Goal: Information Seeking & Learning: Learn about a topic

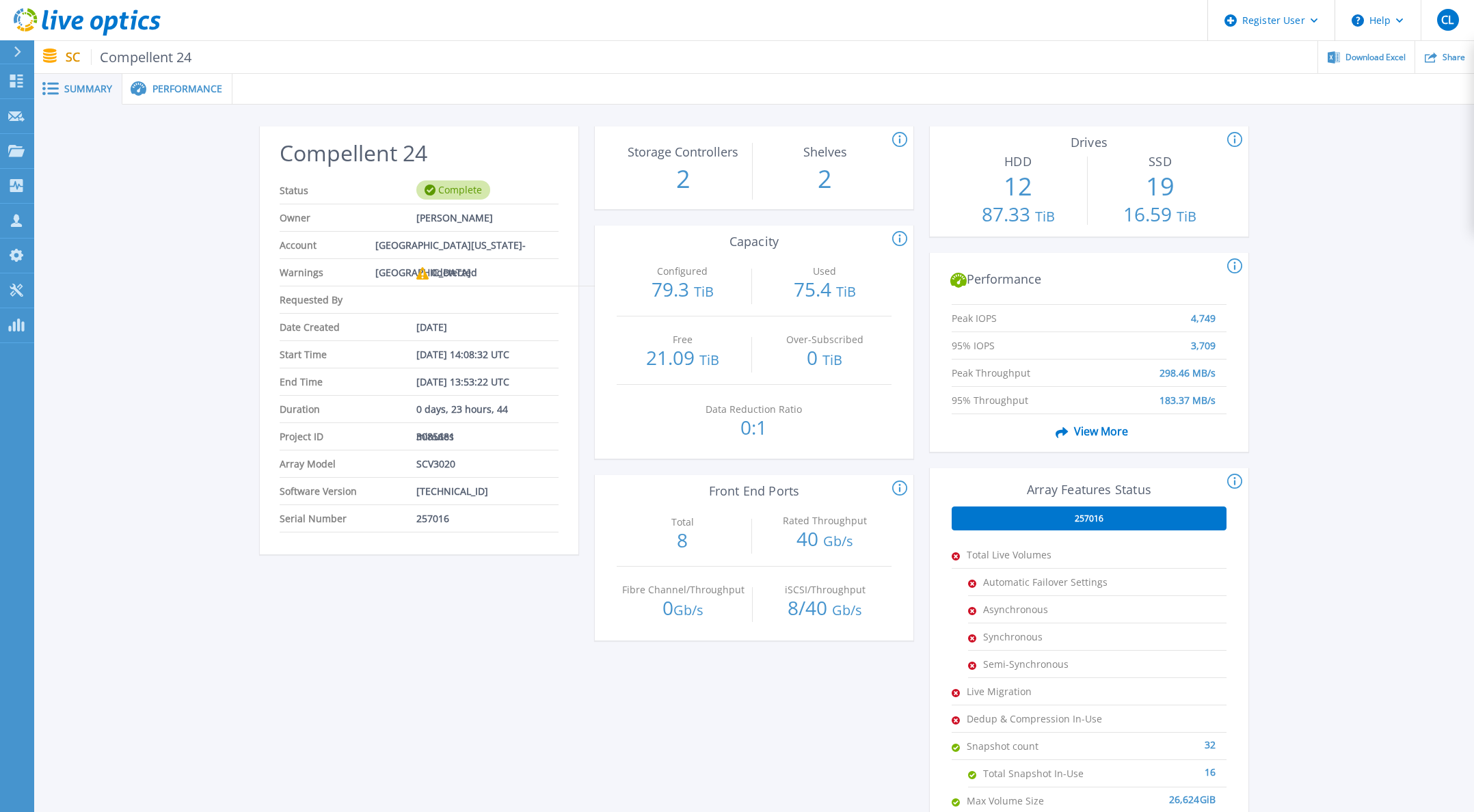
click at [205, 89] on span "Performance" at bounding box center [187, 89] width 70 height 9
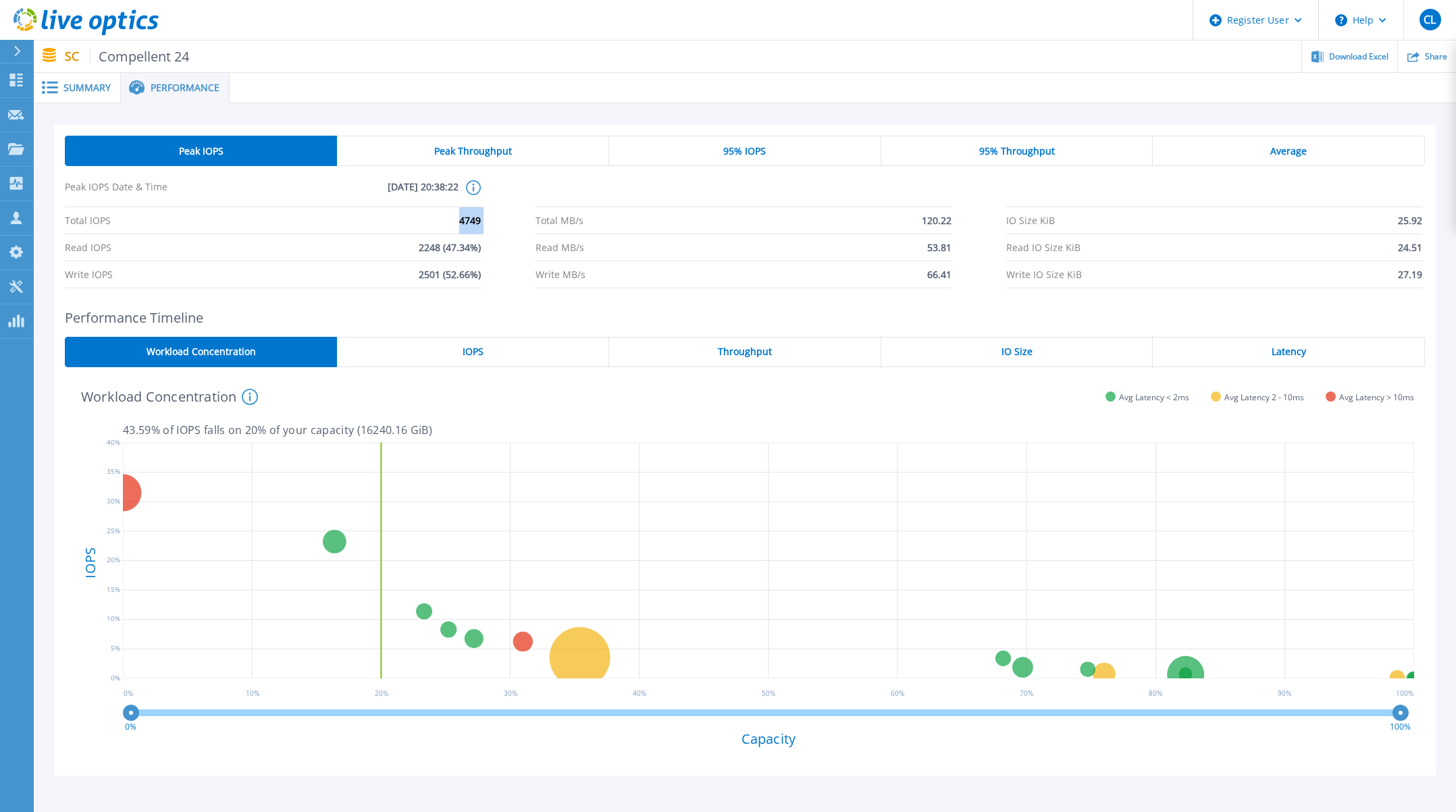
drag, startPoint x: 451, startPoint y: 223, endPoint x: 521, endPoint y: 223, distance: 70.0
click at [521, 223] on div "Total IOPS 4749 Total MB/s 120.22 IO Size KiB 25.92 Read IOPS 2248 (47.34%) Rea…" at bounding box center [745, 248] width 1360 height 81
click at [792, 78] on div at bounding box center [842, 88] width 1226 height 31
click at [491, 350] on div "IOPS" at bounding box center [473, 352] width 272 height 31
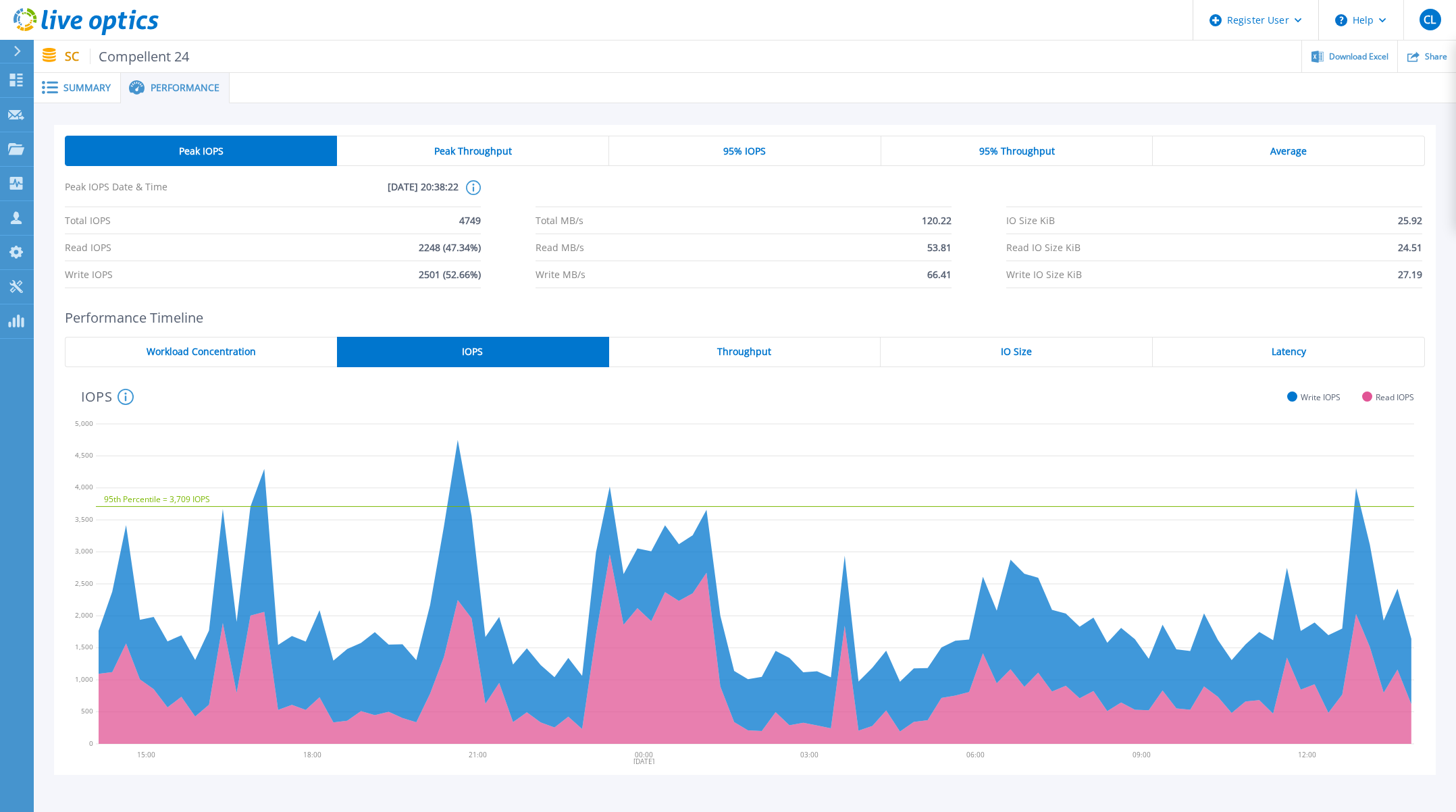
click at [656, 29] on header "Register User Help CL Dell User [PERSON_NAME] [PERSON_NAME][EMAIL_ADDRESS][PERS…" at bounding box center [728, 20] width 1456 height 41
click at [1032, 349] on div "IO Size" at bounding box center [1017, 352] width 272 height 31
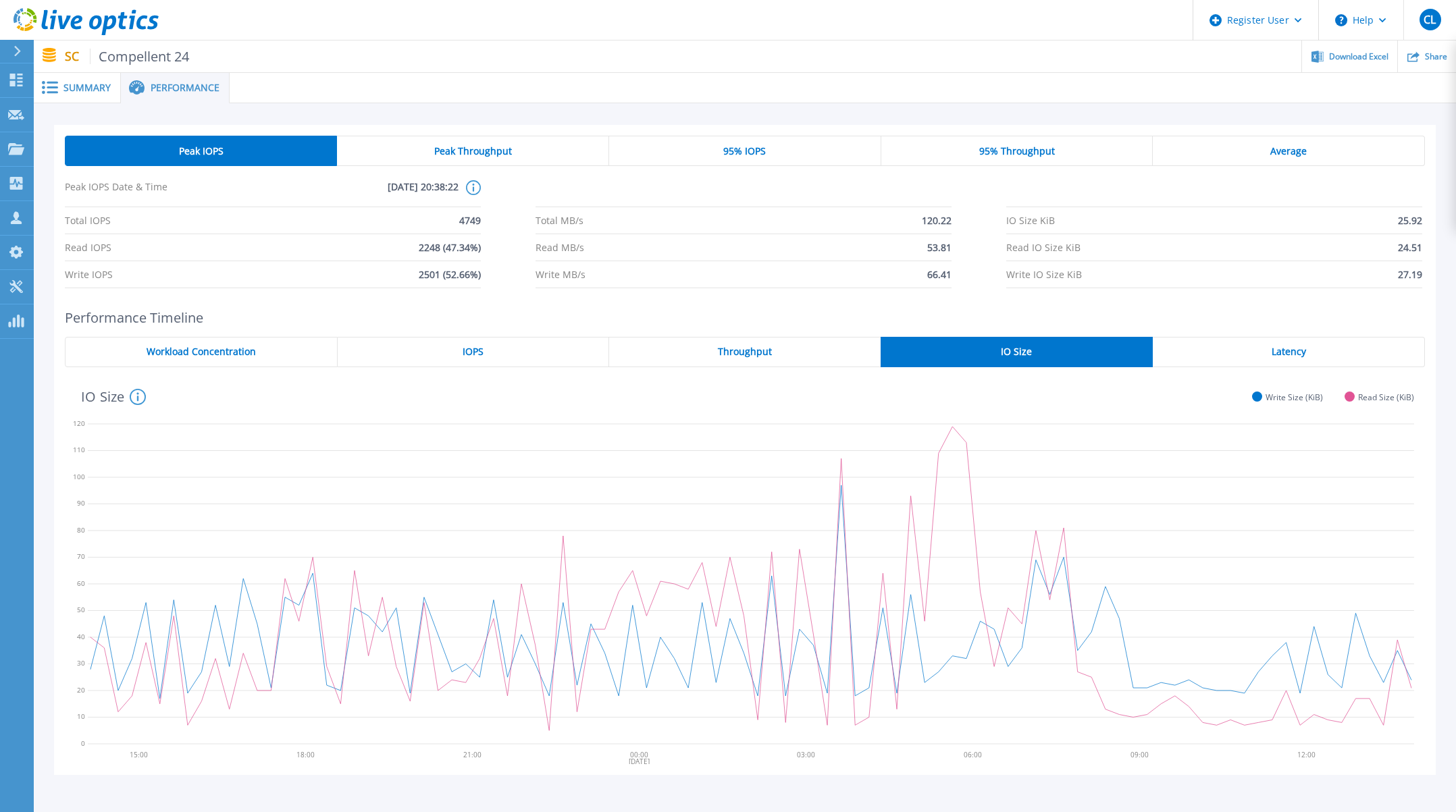
click at [1277, 152] on span "Average" at bounding box center [1288, 151] width 36 height 11
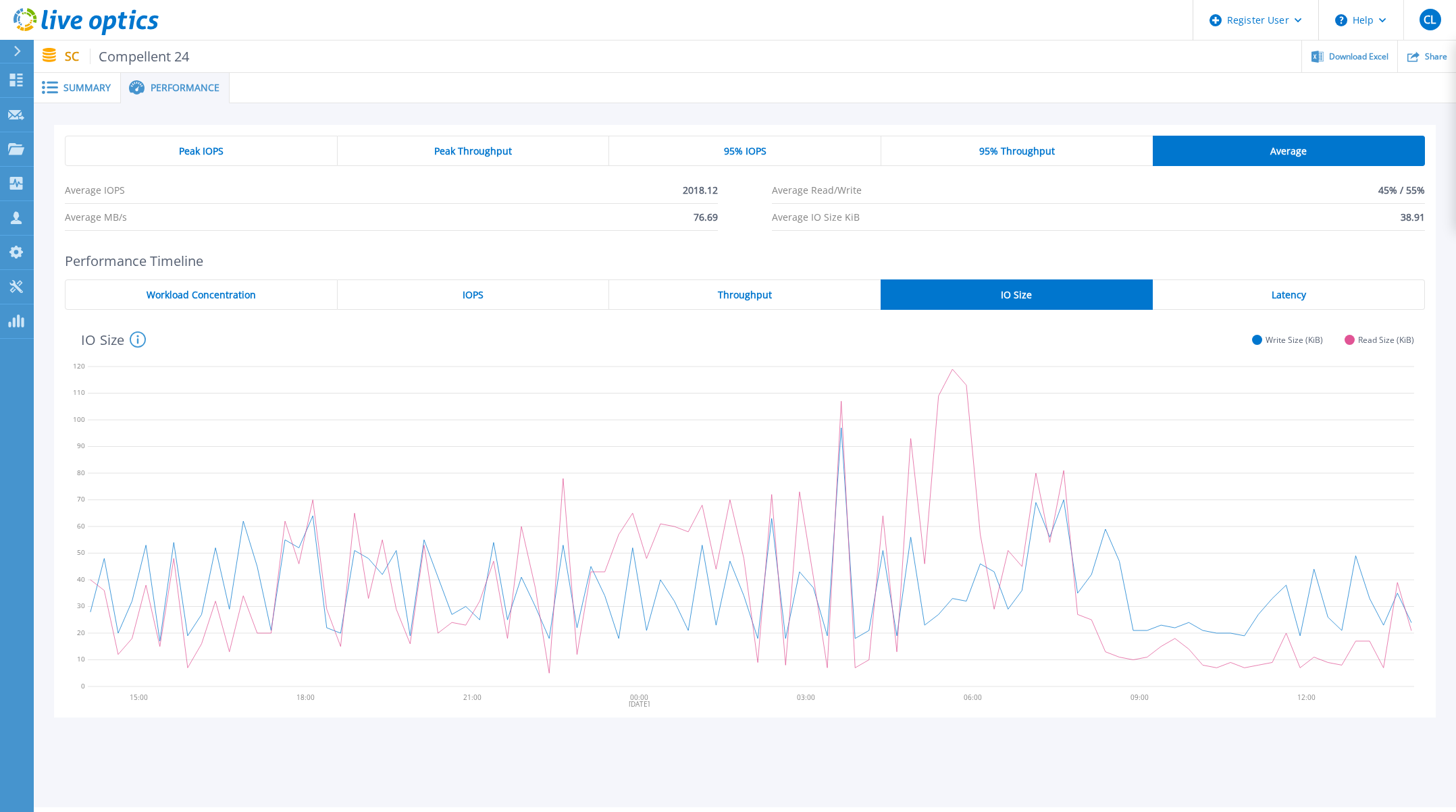
click at [1001, 146] on span "95% Throughput" at bounding box center [1017, 151] width 75 height 11
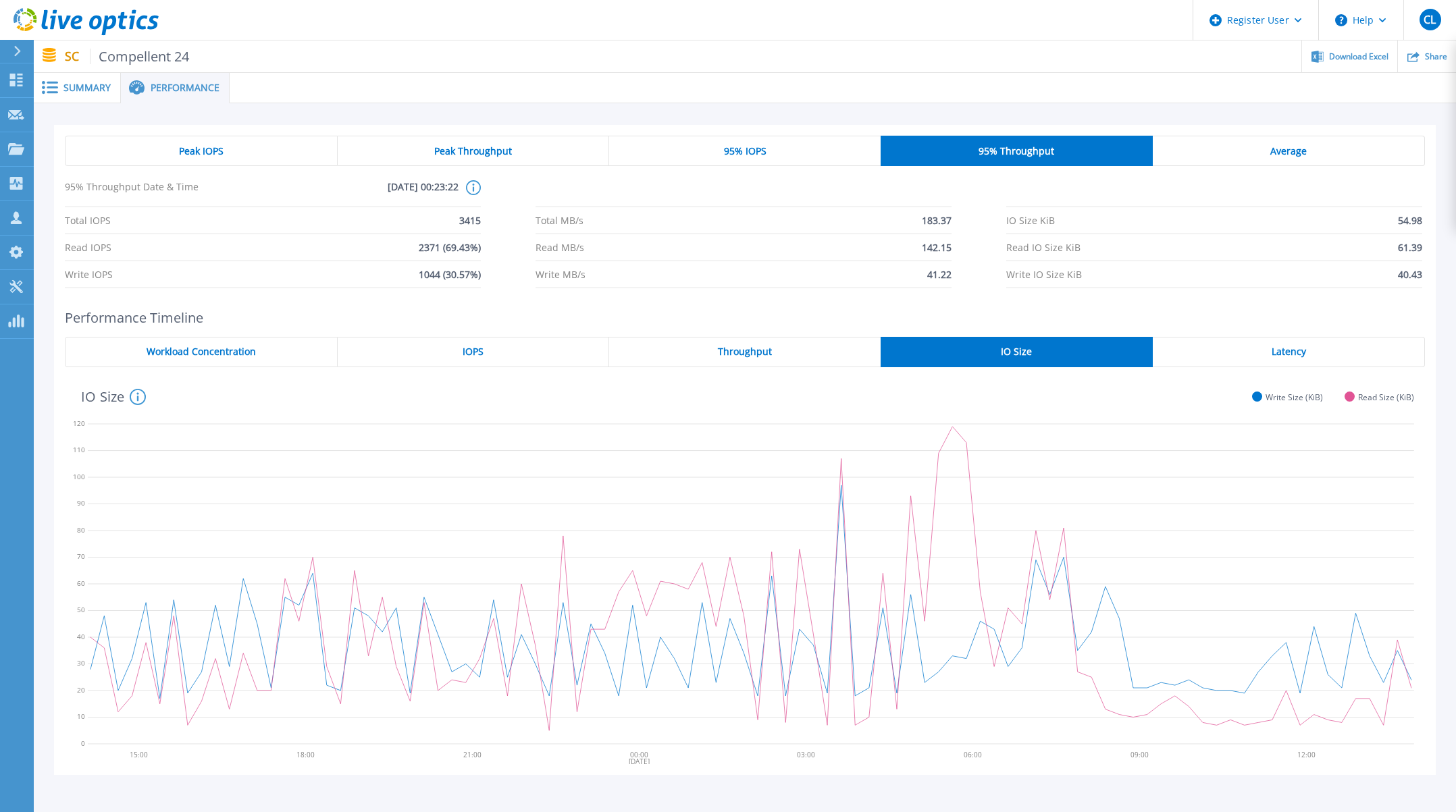
click at [818, 150] on div "95% IOPS" at bounding box center [744, 151] width 271 height 31
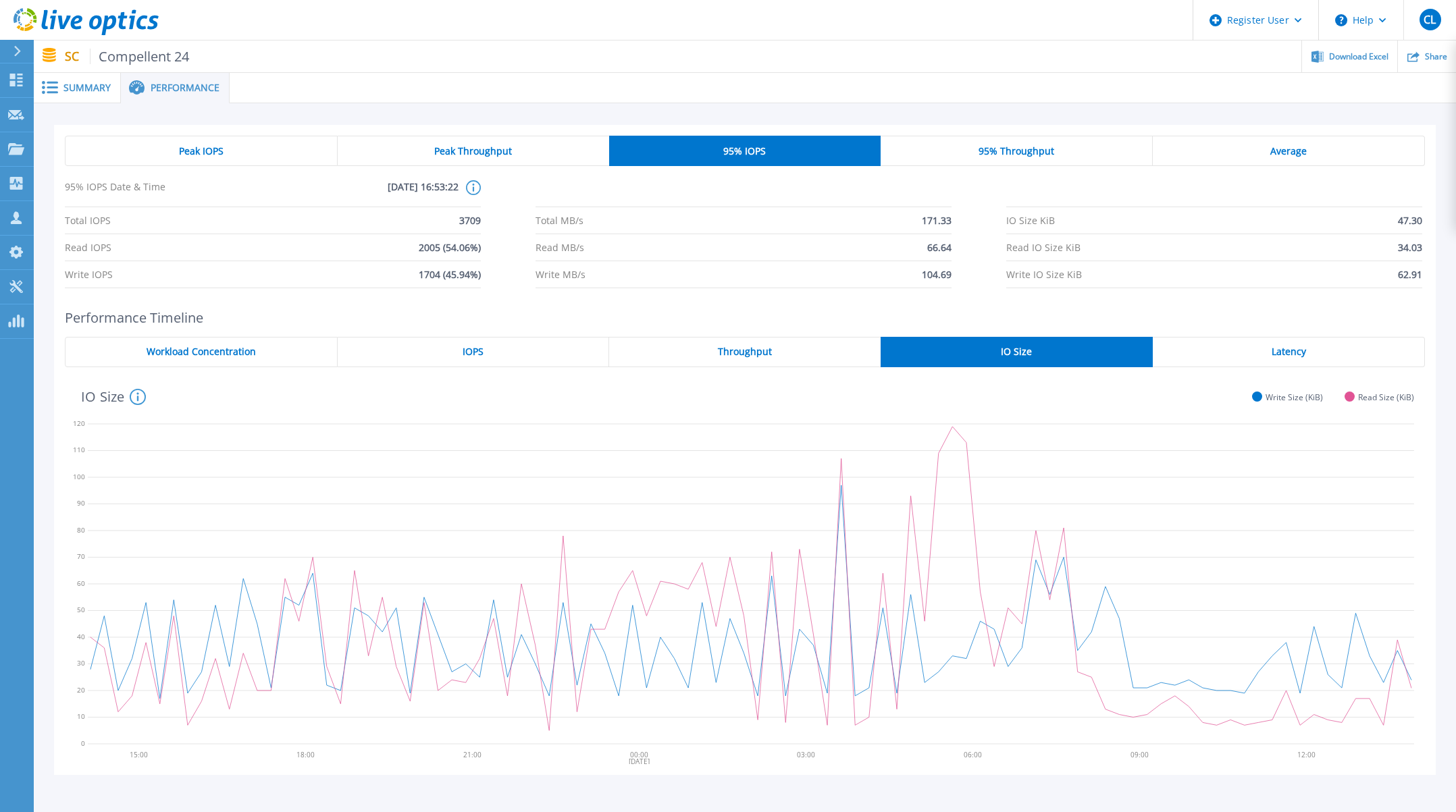
click at [211, 139] on div "Peak IOPS" at bounding box center [201, 151] width 273 height 31
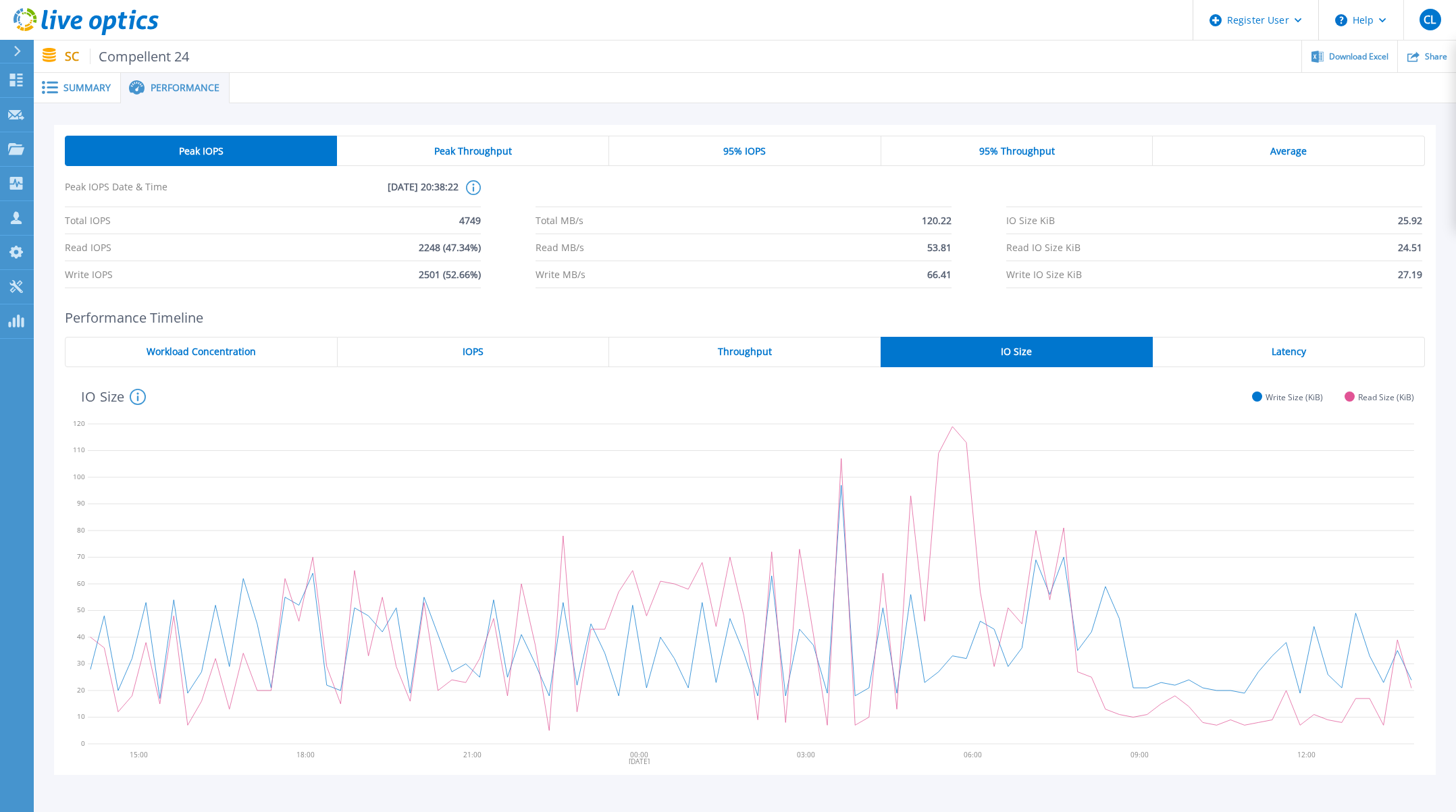
click at [740, 146] on span "95% IOPS" at bounding box center [745, 151] width 43 height 11
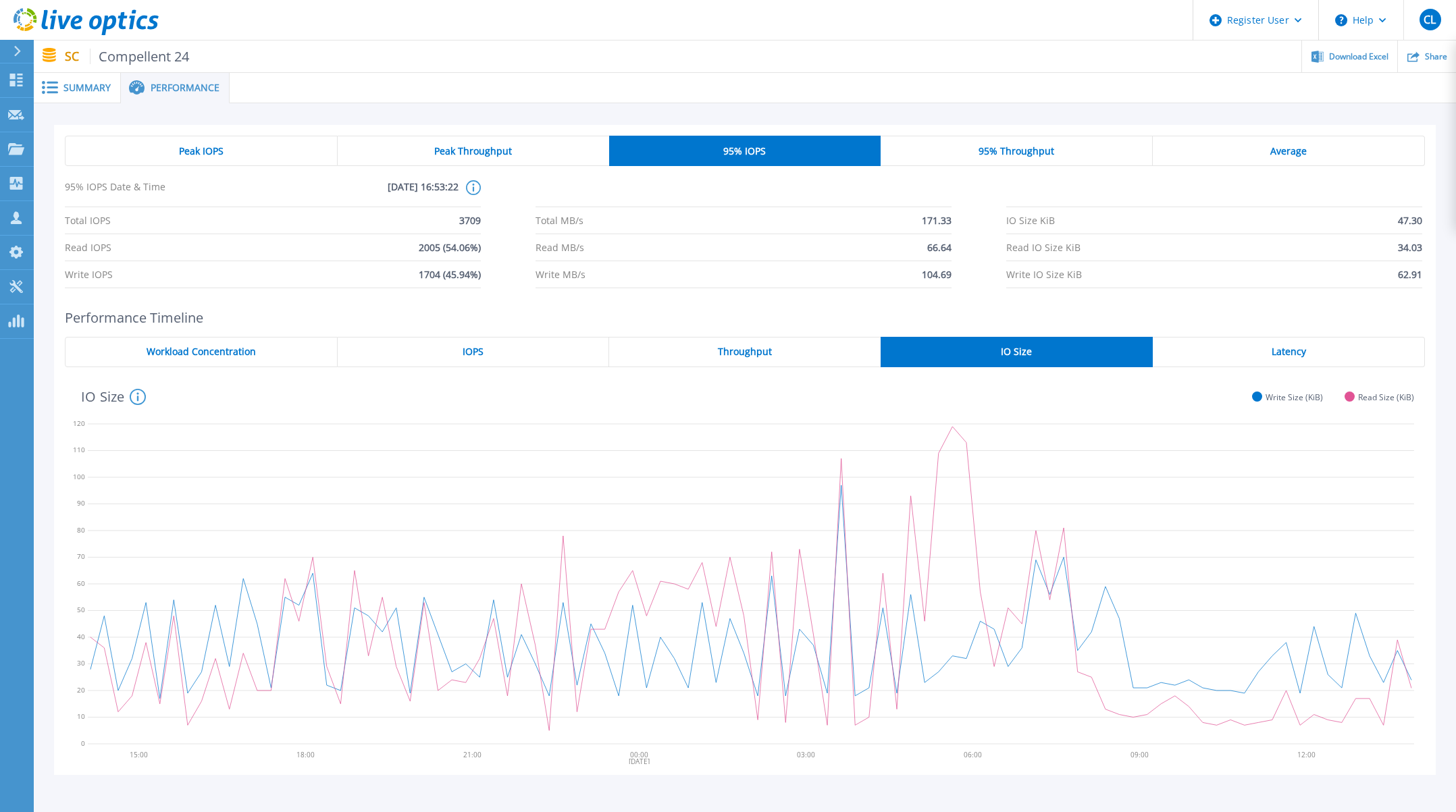
click at [234, 142] on div "Peak IOPS" at bounding box center [201, 151] width 273 height 31
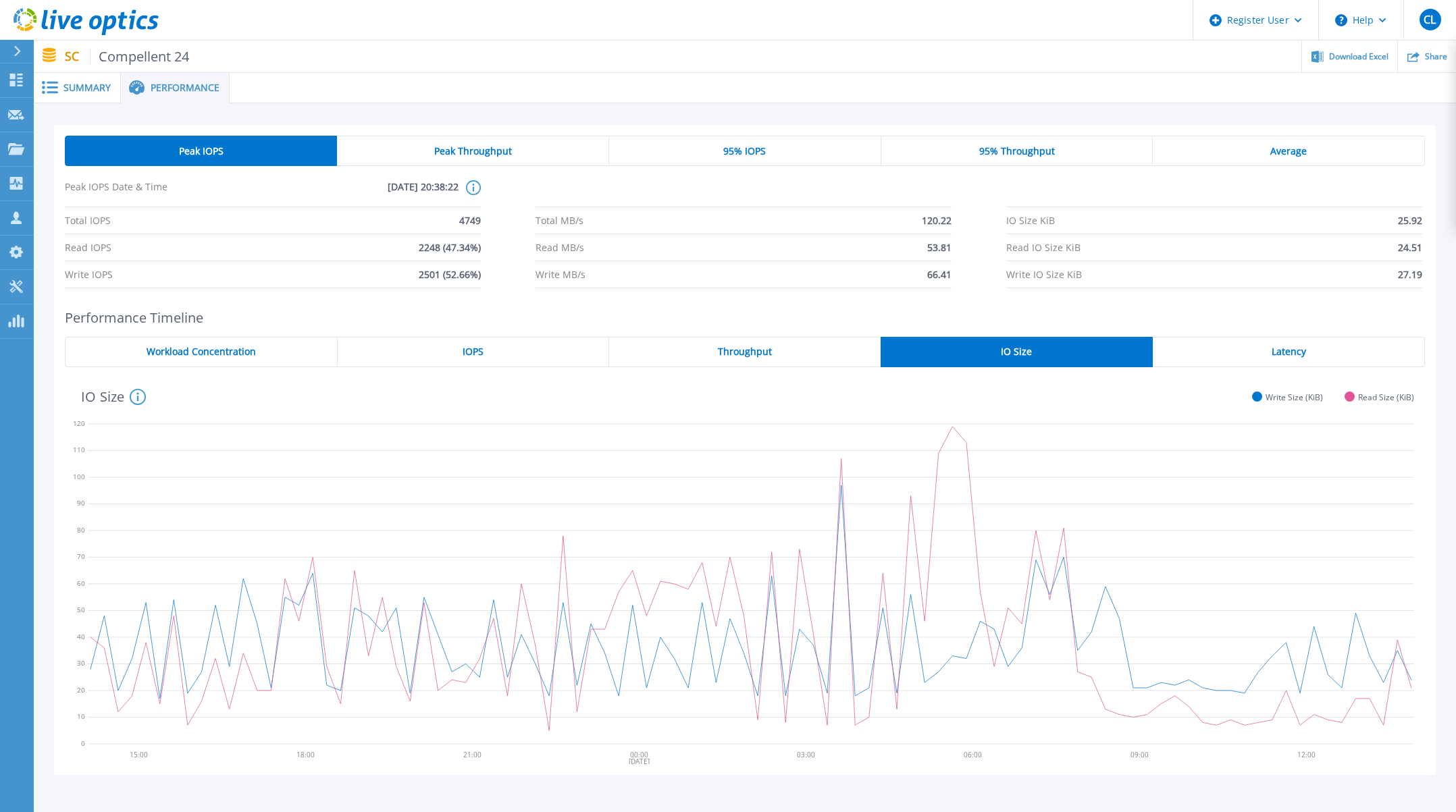
click at [708, 146] on div "95% IOPS" at bounding box center [745, 151] width 272 height 31
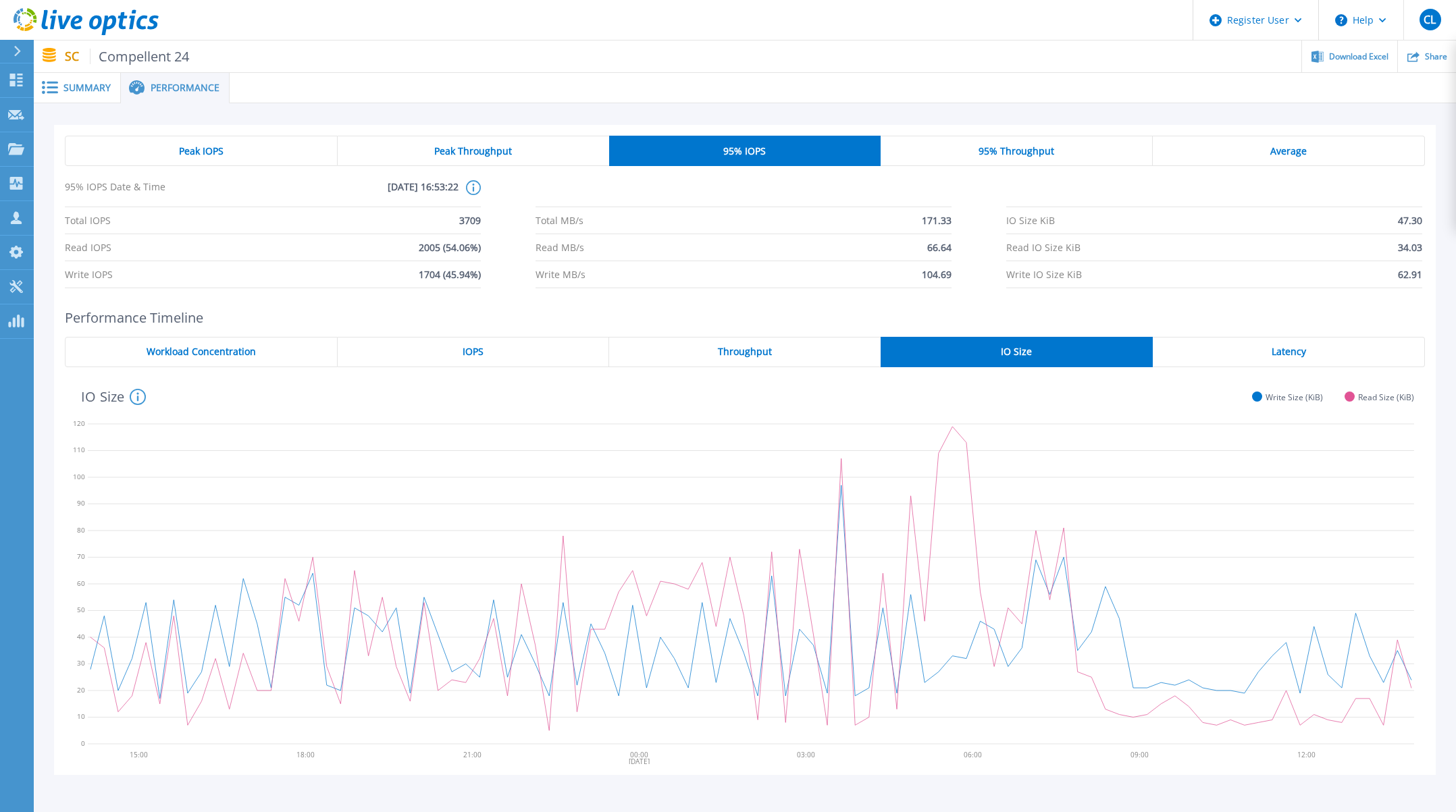
click at [498, 155] on span "Peak Throughput" at bounding box center [473, 151] width 78 height 11
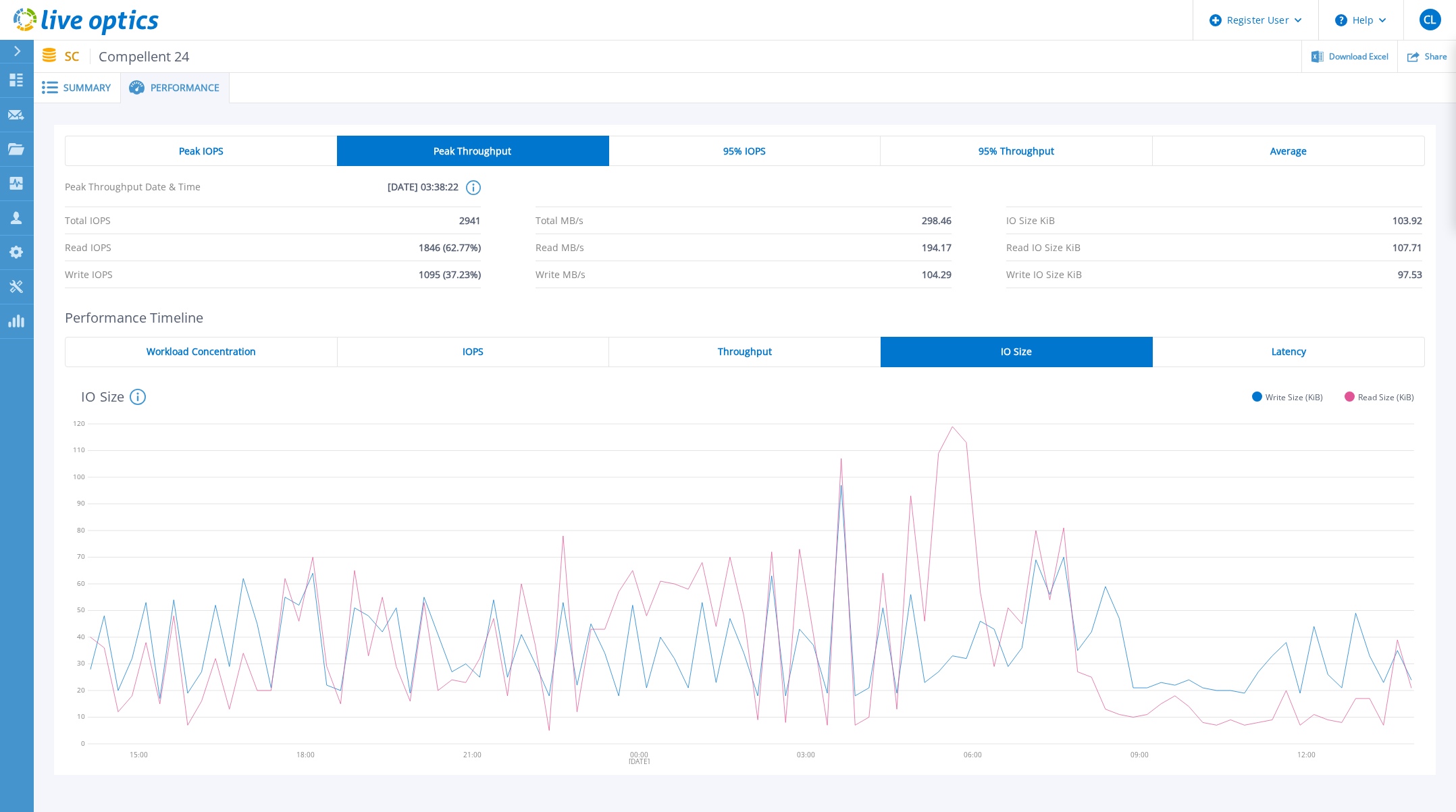
click at [953, 95] on div at bounding box center [842, 88] width 1226 height 31
click at [761, 146] on span "95% IOPS" at bounding box center [745, 151] width 43 height 11
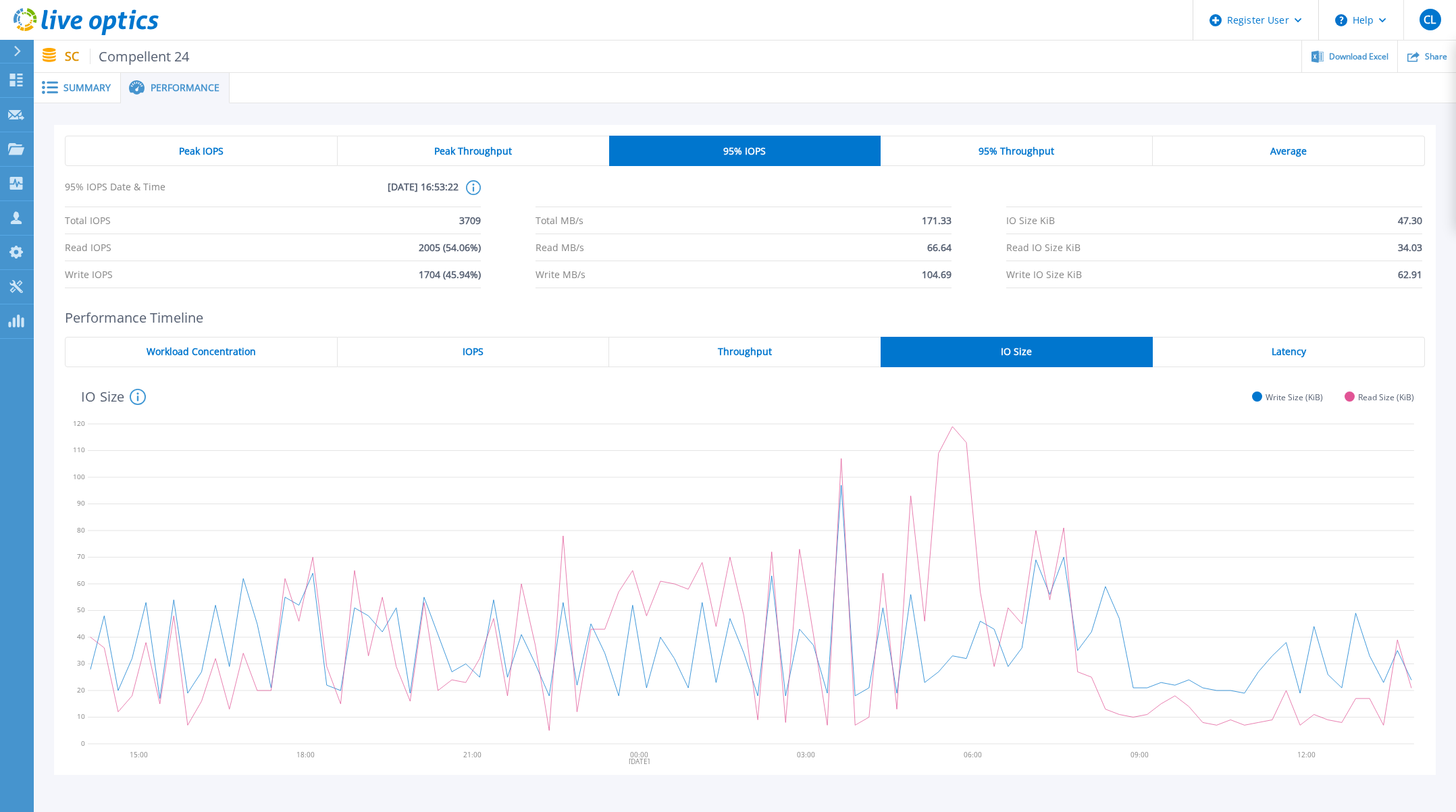
click at [978, 148] on div "95% Throughput" at bounding box center [1017, 151] width 272 height 31
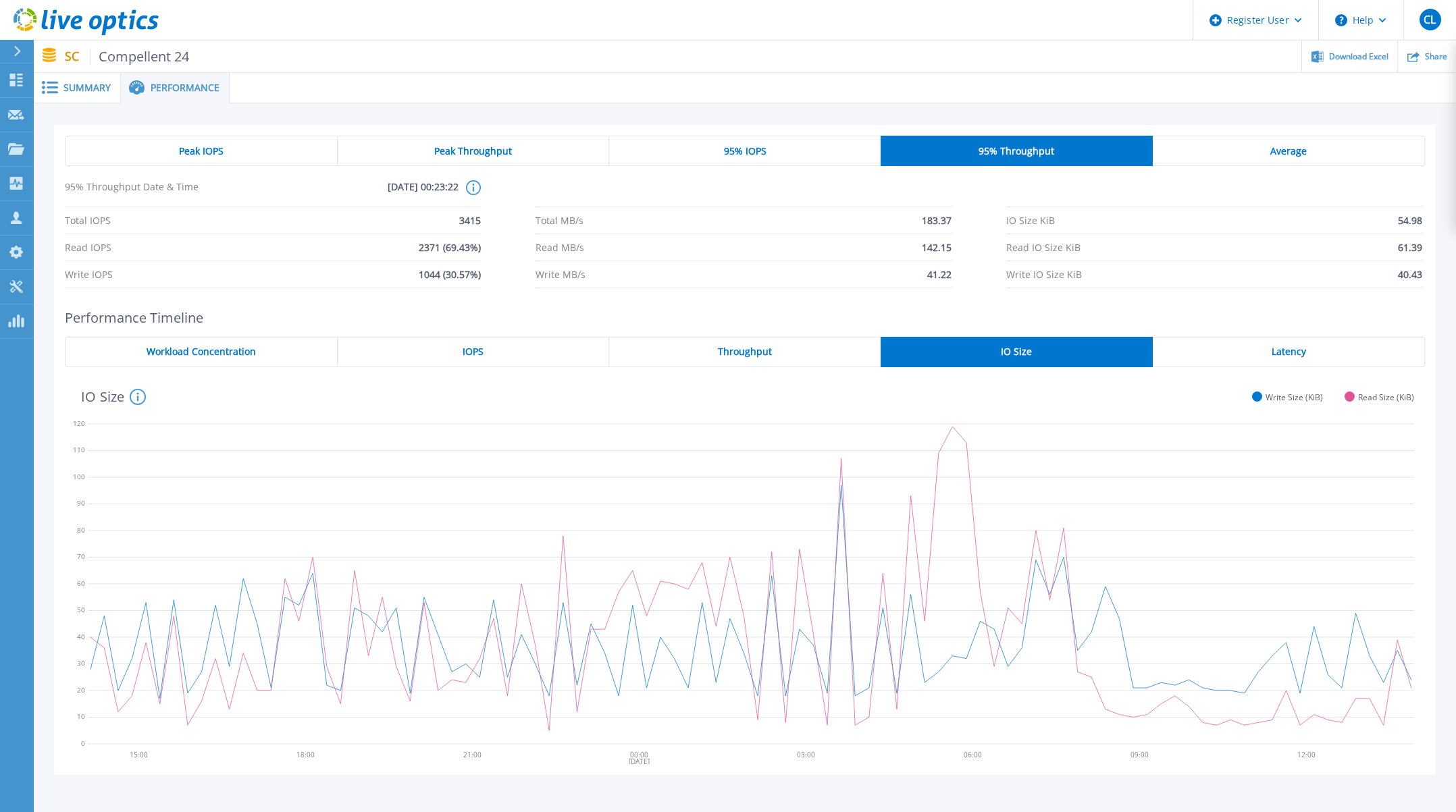
click at [1272, 146] on span "Average" at bounding box center [1288, 151] width 36 height 11
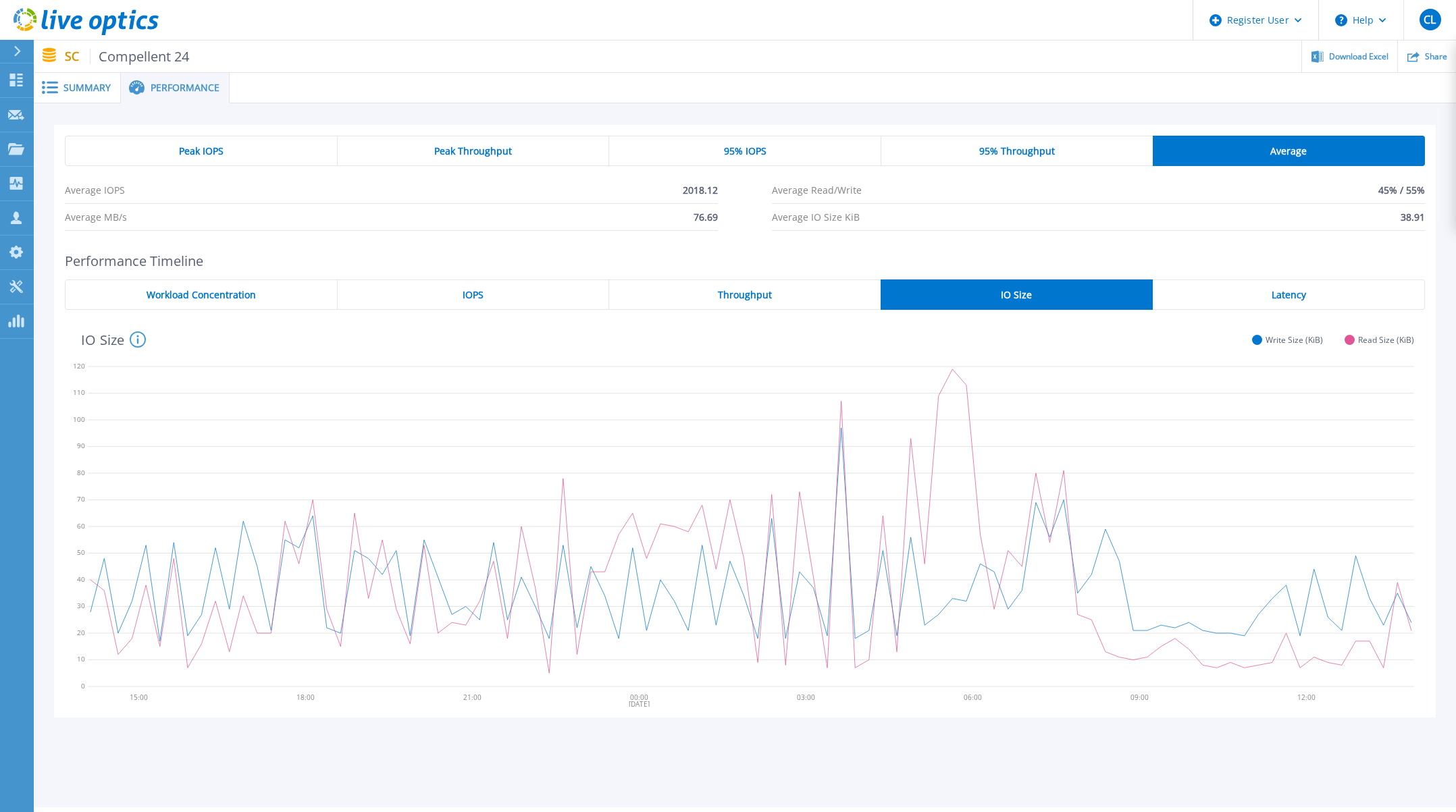
drag, startPoint x: 466, startPoint y: 146, endPoint x: 400, endPoint y: 144, distance: 66.0
click at [465, 146] on span "Peak Throughput" at bounding box center [473, 151] width 78 height 11
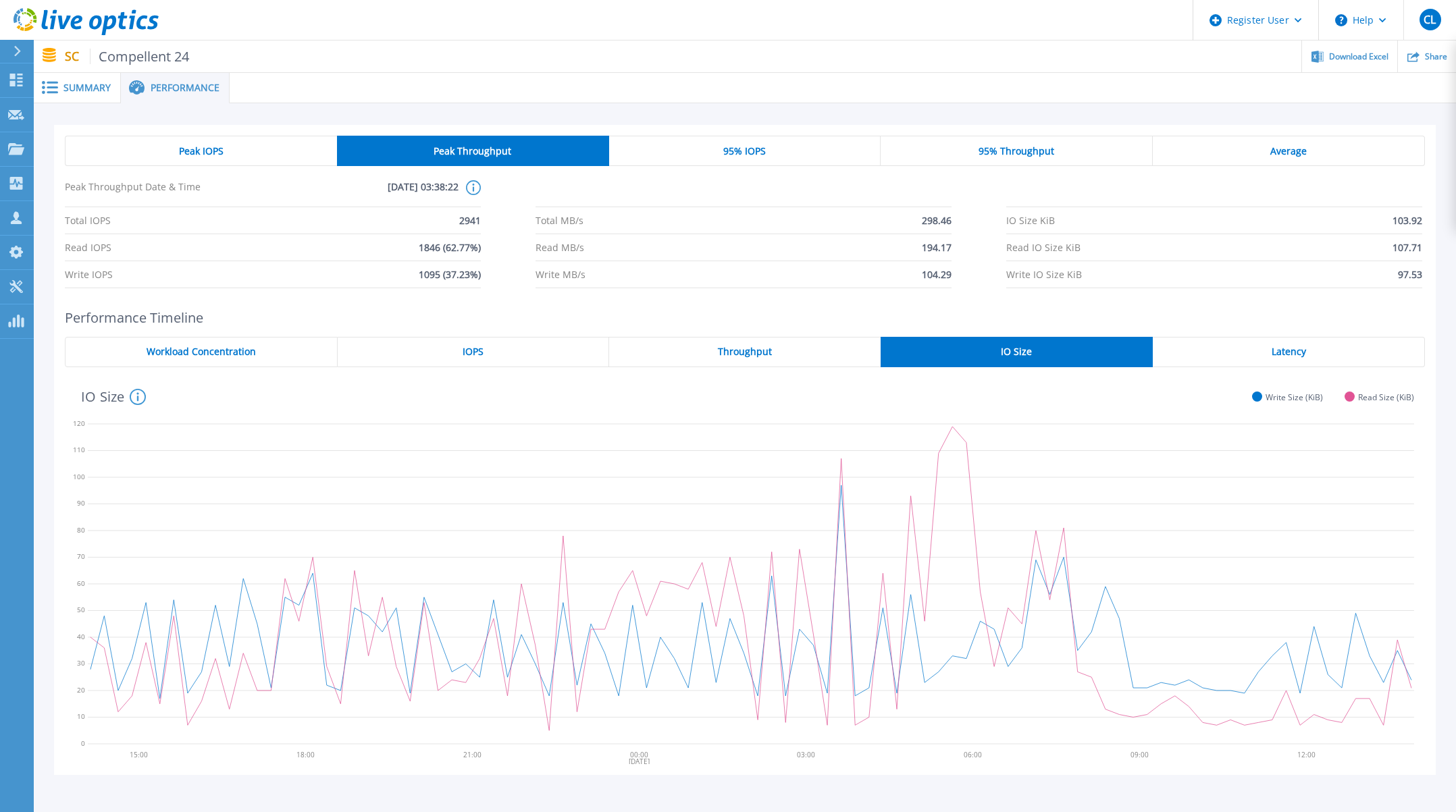
click at [210, 142] on div "Peak IOPS" at bounding box center [201, 151] width 272 height 31
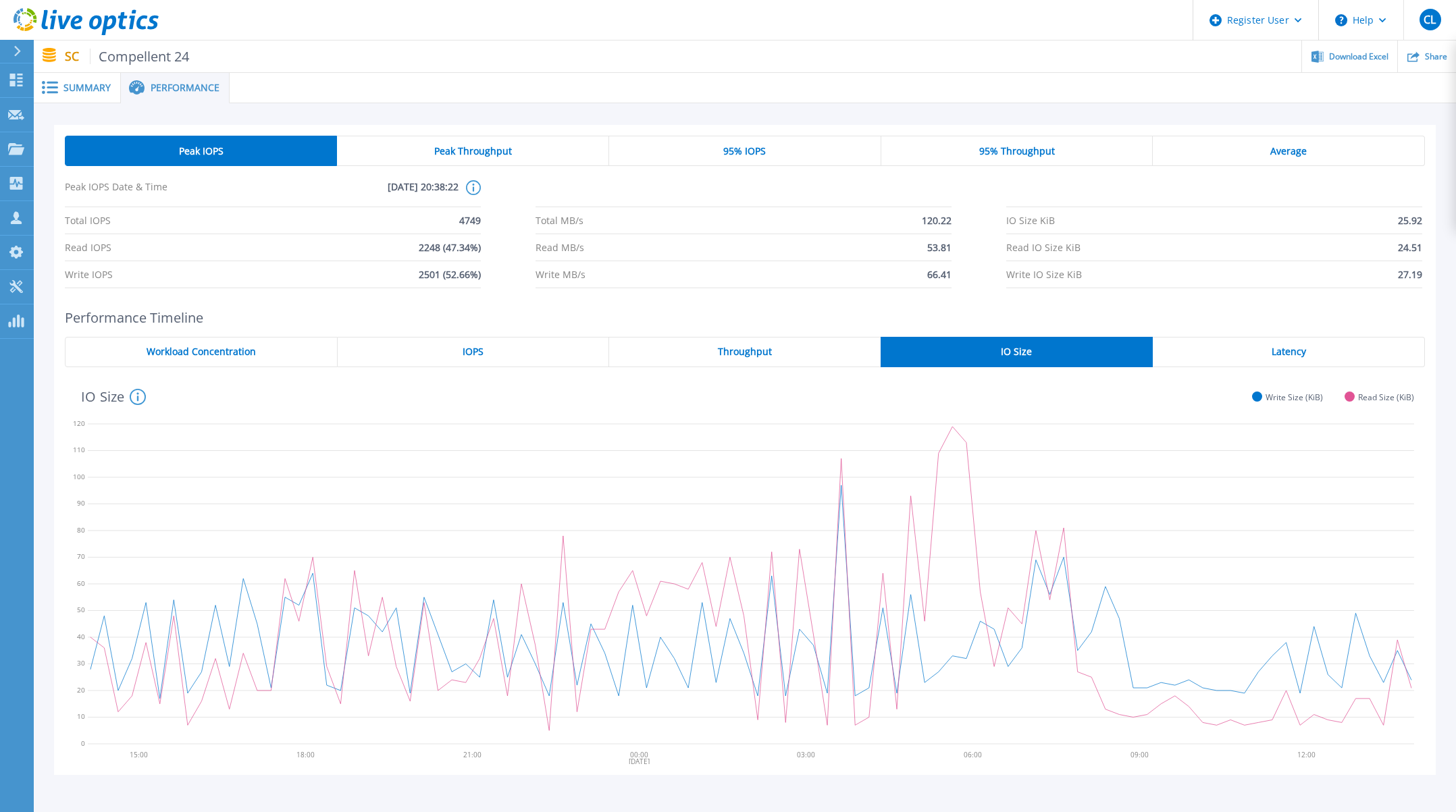
click at [628, 80] on div at bounding box center [842, 88] width 1226 height 31
click at [501, 150] on span "Peak Throughput" at bounding box center [473, 151] width 78 height 11
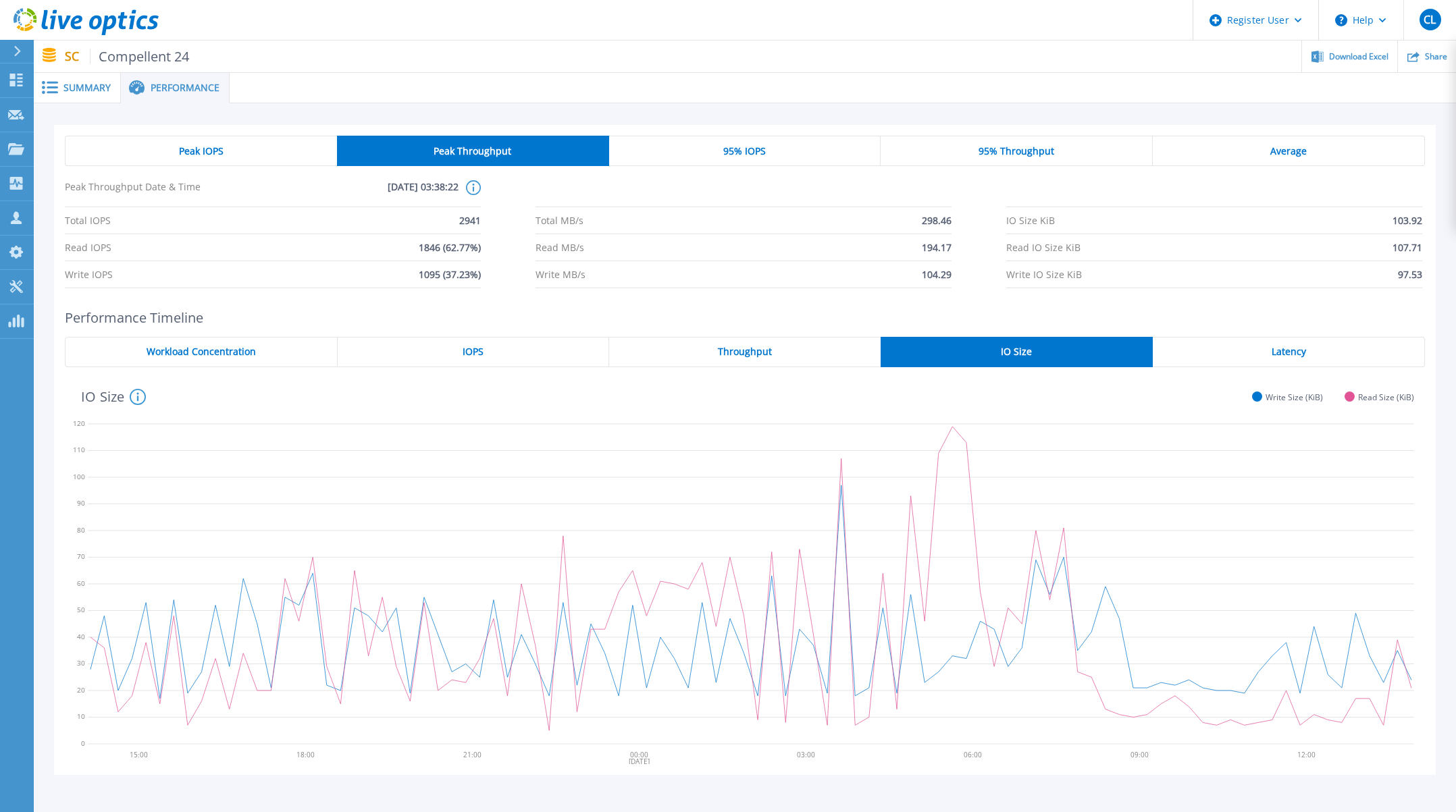
click at [680, 147] on div "95% IOPS" at bounding box center [745, 151] width 272 height 31
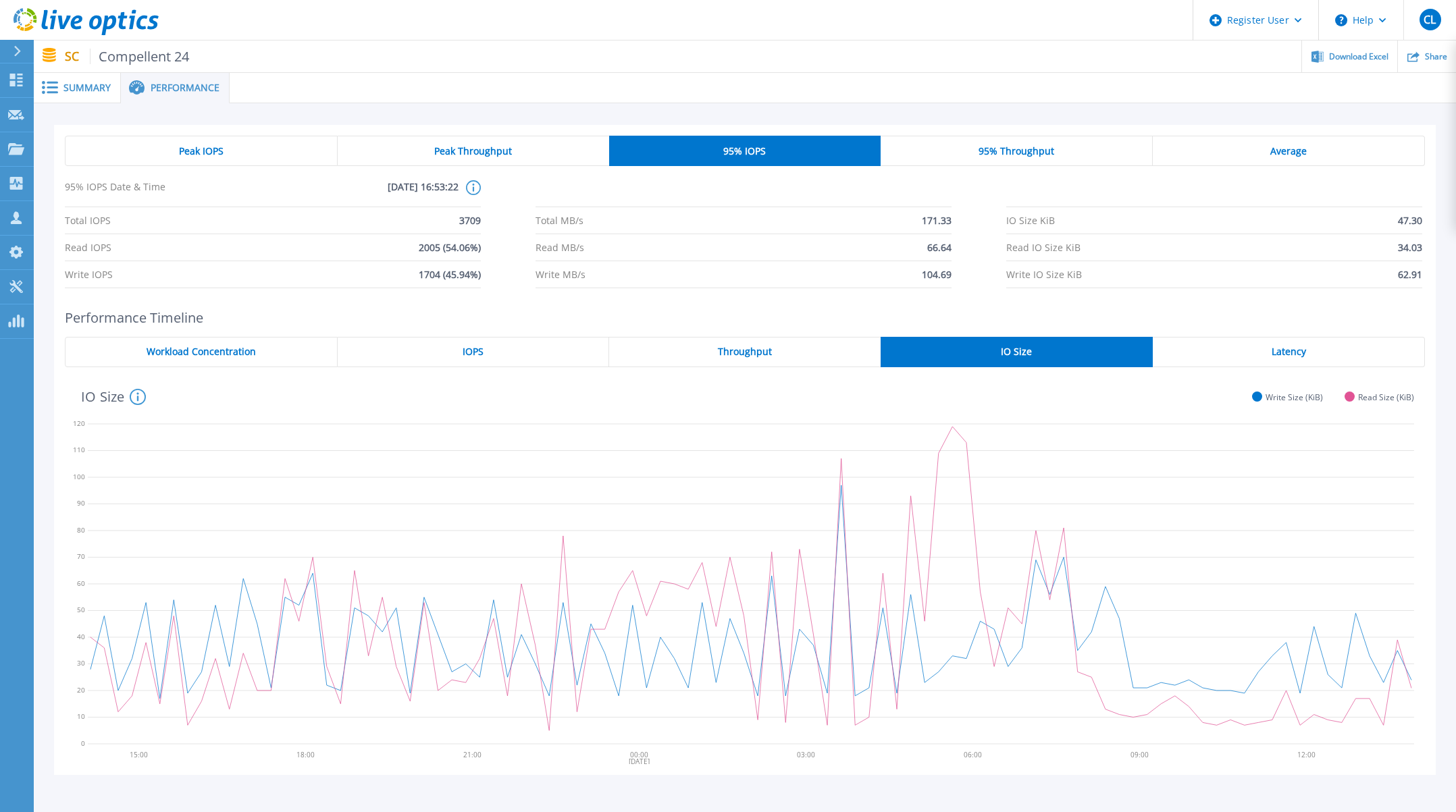
click at [1061, 184] on li at bounding box center [1214, 194] width 416 height 27
click at [942, 75] on div at bounding box center [842, 88] width 1226 height 31
click at [1270, 148] on span "Average" at bounding box center [1288, 151] width 36 height 11
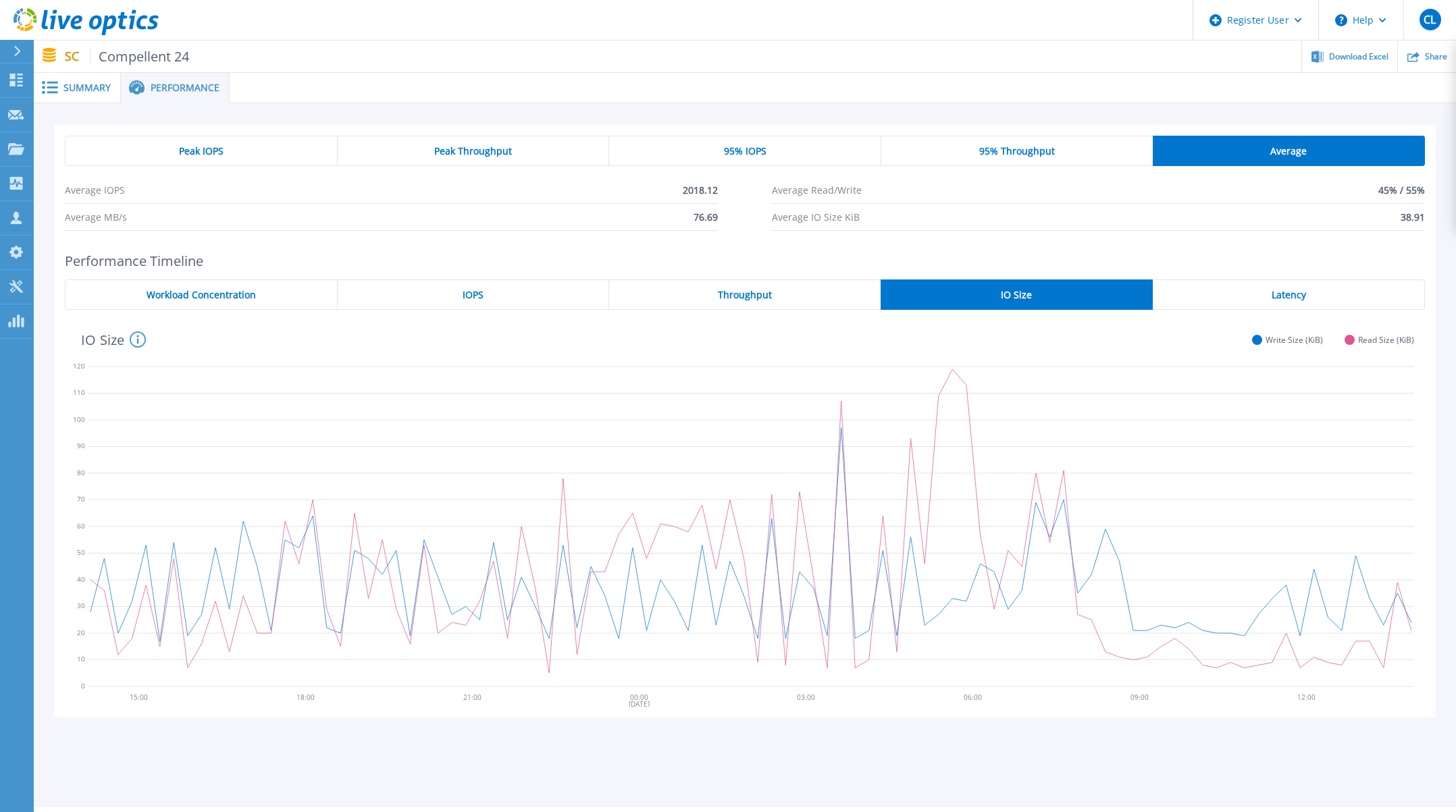
click at [1273, 147] on span "Average" at bounding box center [1288, 151] width 36 height 11
click at [1282, 147] on span "Average" at bounding box center [1288, 151] width 36 height 11
click at [790, 147] on div "95% IOPS" at bounding box center [745, 151] width 272 height 31
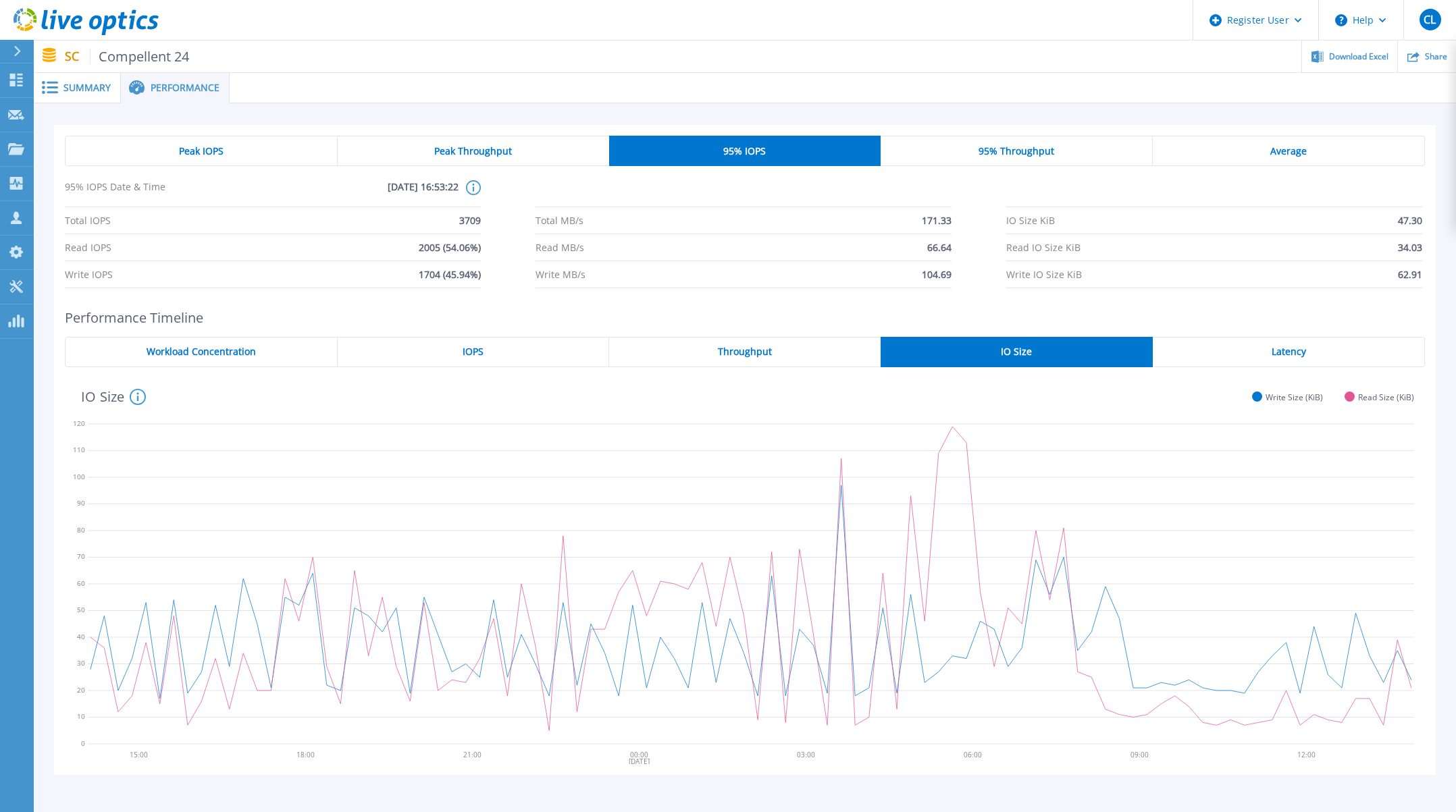
click at [226, 144] on div "Peak IOPS" at bounding box center [201, 151] width 273 height 31
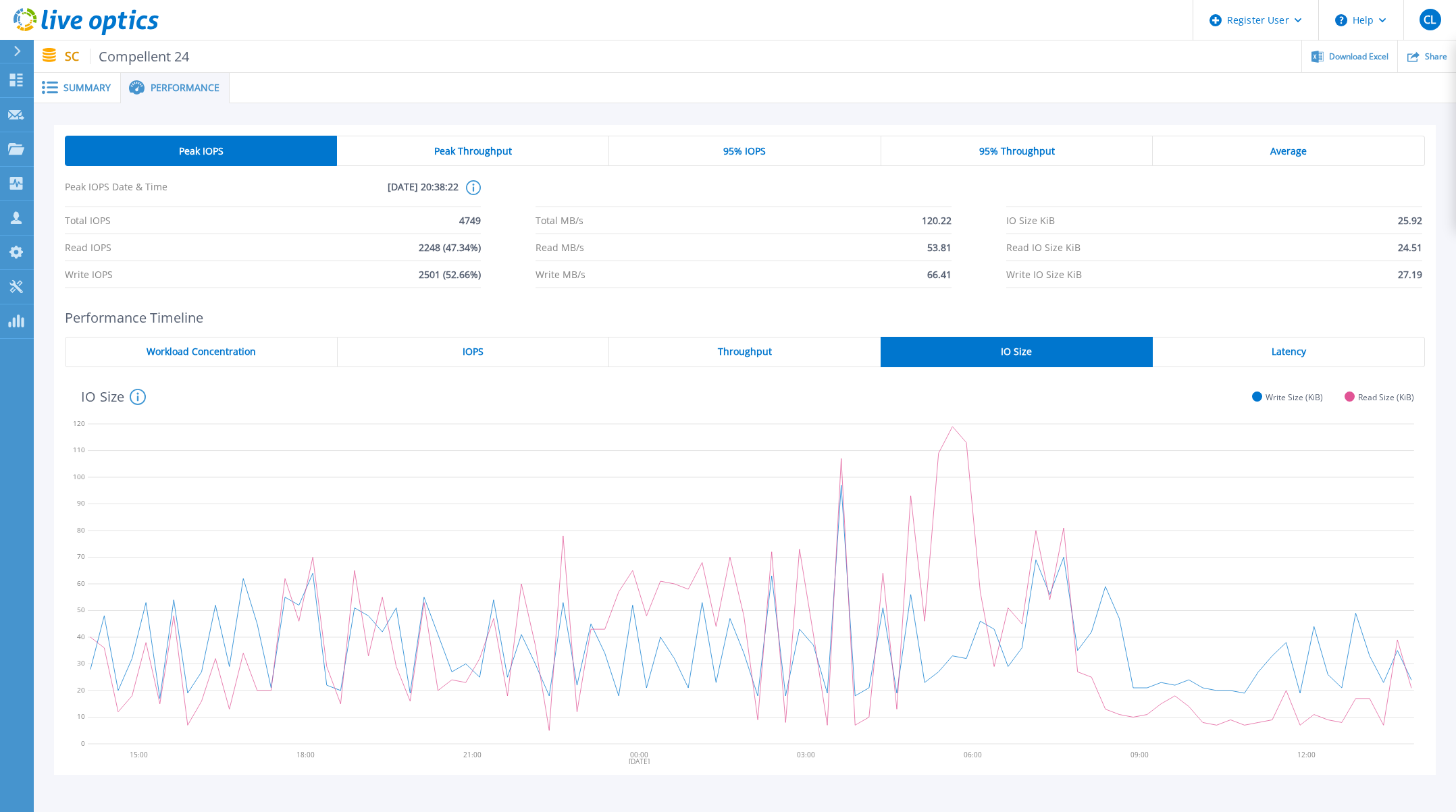
click at [759, 152] on span "95% IOPS" at bounding box center [745, 151] width 43 height 11
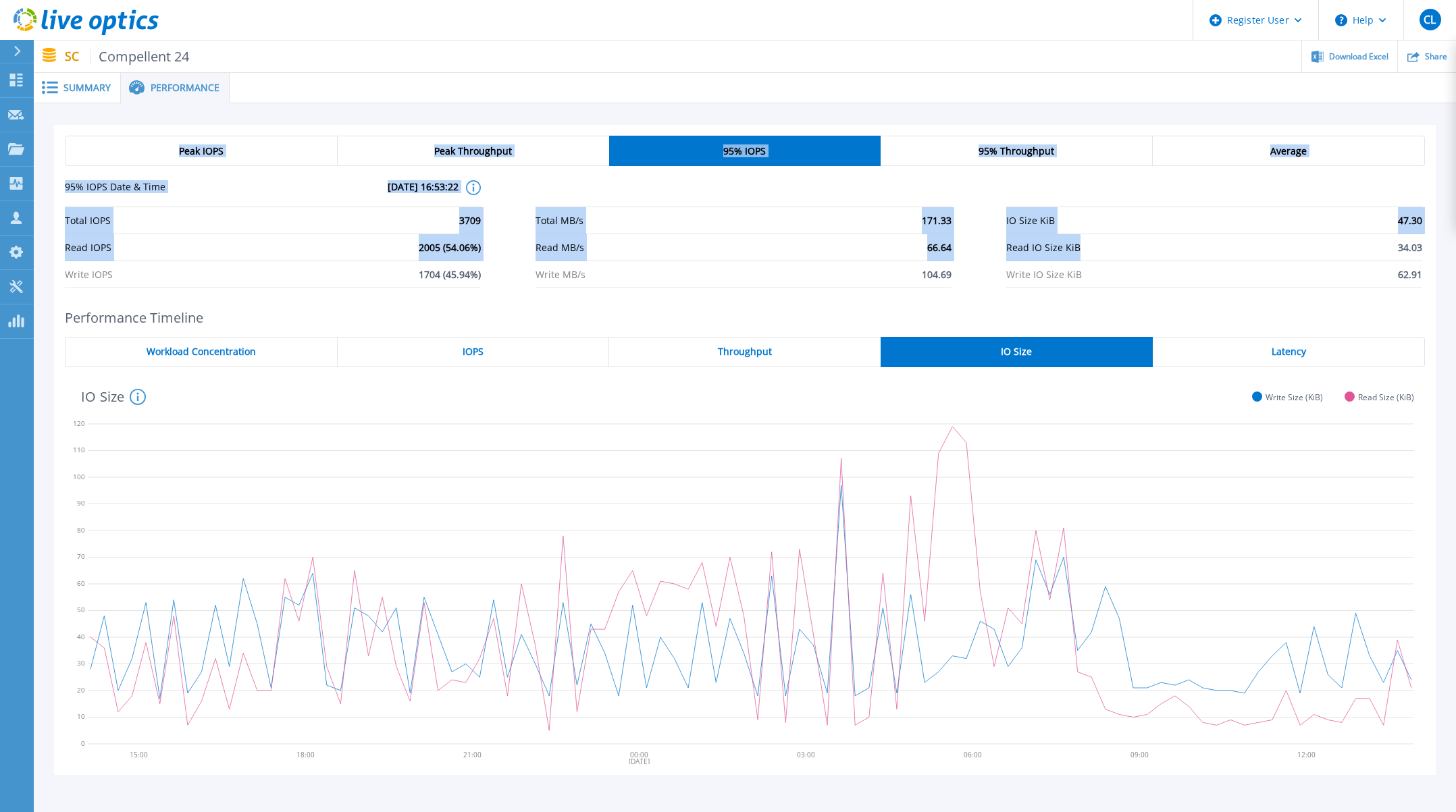
drag, startPoint x: 624, startPoint y: 139, endPoint x: 1198, endPoint y: 242, distance: 583.2
click at [1198, 242] on div "Summary Performance Compellent 24 Status Complete Owner [PERSON_NAME] Account […" at bounding box center [744, 442] width 1422 height 739
click at [726, 80] on div at bounding box center [842, 88] width 1226 height 31
